Goal: Ask a question

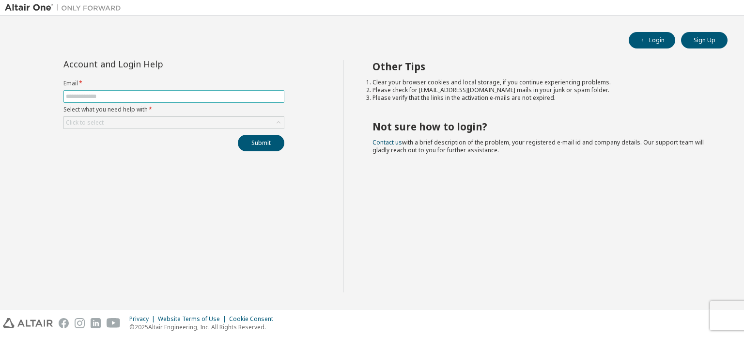
click at [128, 93] on input "text" at bounding box center [174, 96] width 216 height 8
type input "**********"
click at [151, 121] on div "Click to select" at bounding box center [174, 123] width 220 height 12
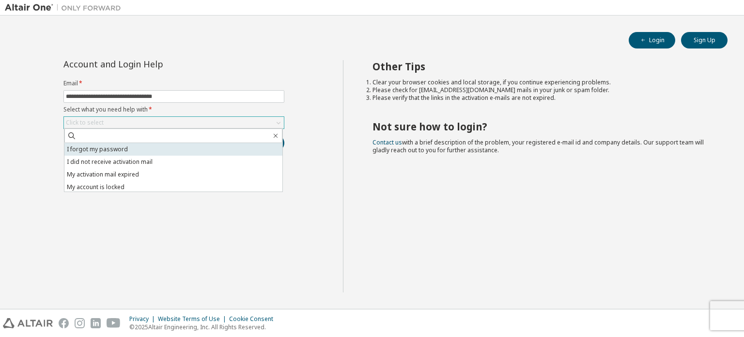
click at [116, 152] on li "I forgot my password" at bounding box center [173, 149] width 218 height 13
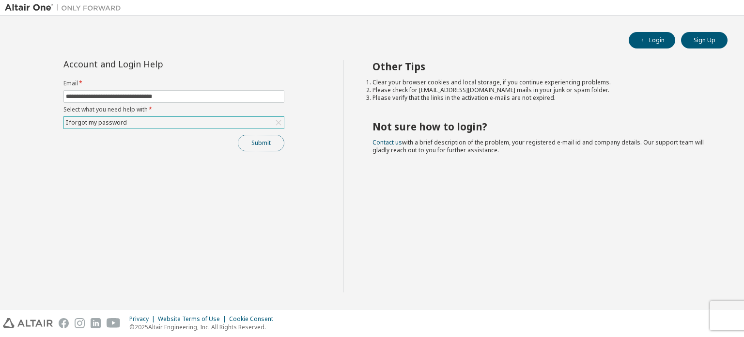
click at [260, 149] on button "Submit" at bounding box center [261, 143] width 46 height 16
click at [650, 41] on button "Login" at bounding box center [651, 40] width 46 height 16
